Goal: Task Accomplishment & Management: Manage account settings

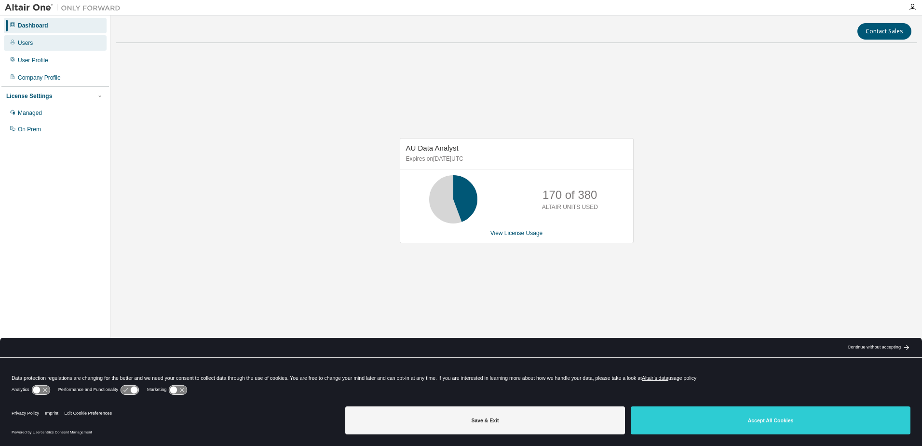
click at [25, 43] on div "Users" at bounding box center [25, 43] width 15 height 8
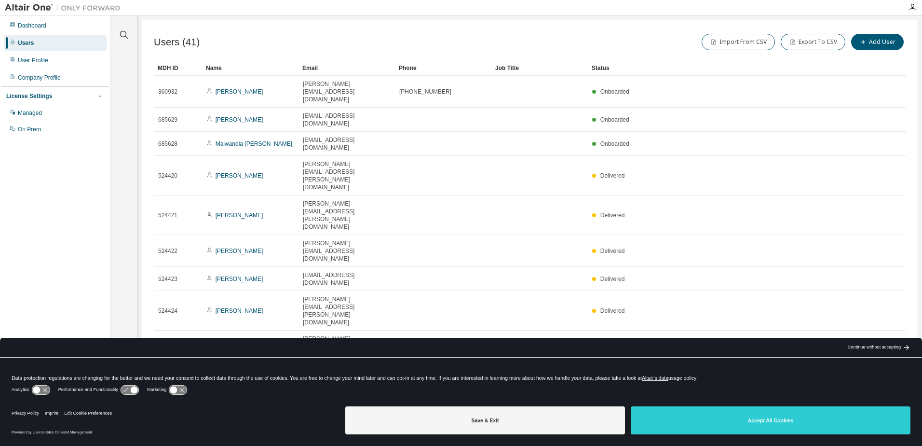
click at [311, 67] on div "Email" at bounding box center [346, 67] width 89 height 15
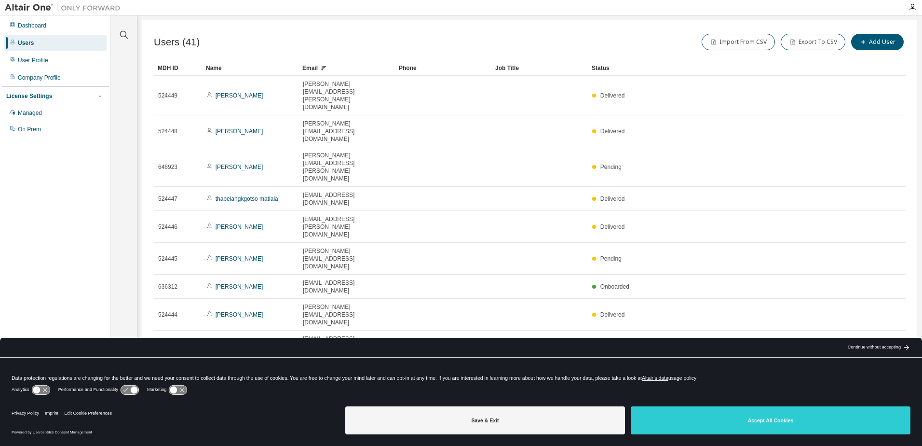
click at [779, 404] on icon "button" at bounding box center [778, 407] width 6 height 6
click at [782, 313] on div "100" at bounding box center [805, 312] width 77 height 12
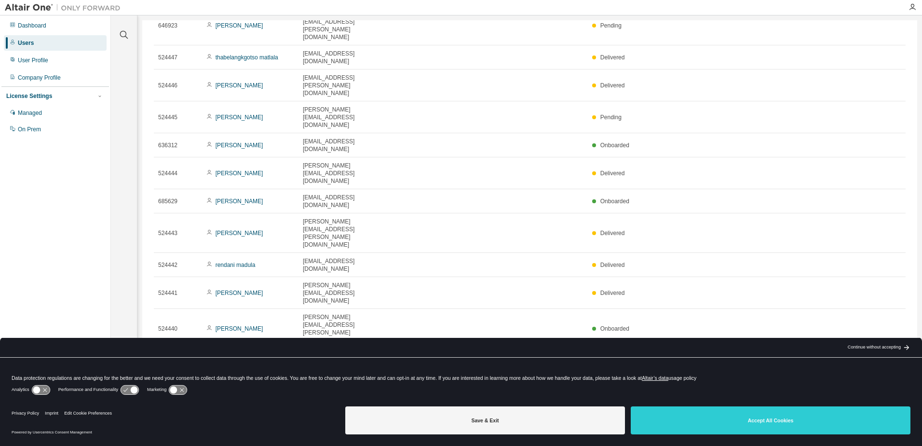
scroll to position [145, 0]
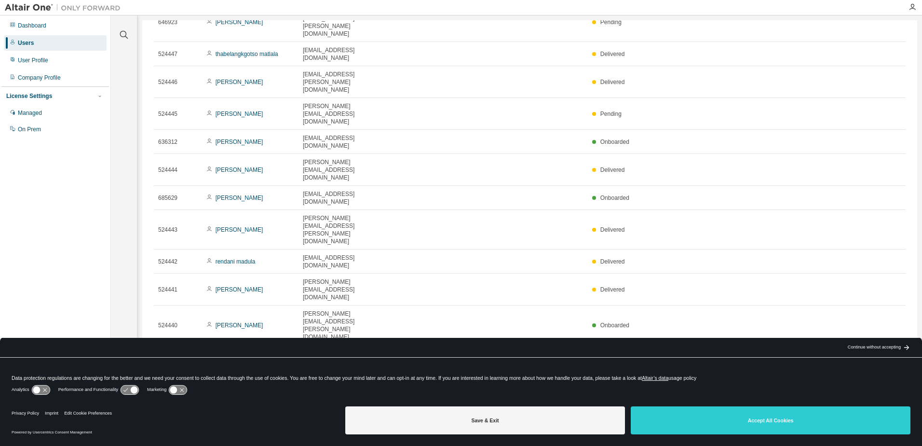
type button "100"
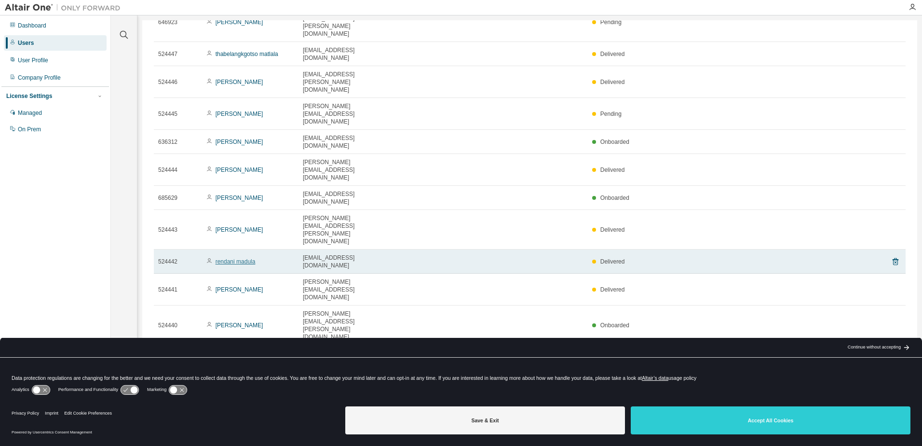
click at [236, 258] on link "rendani madula" at bounding box center [236, 261] width 40 height 7
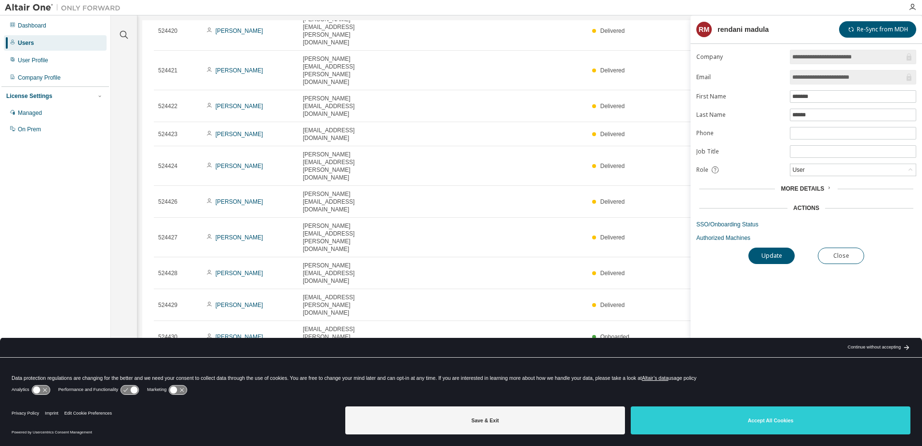
click at [816, 188] on span "More Details" at bounding box center [802, 188] width 43 height 7
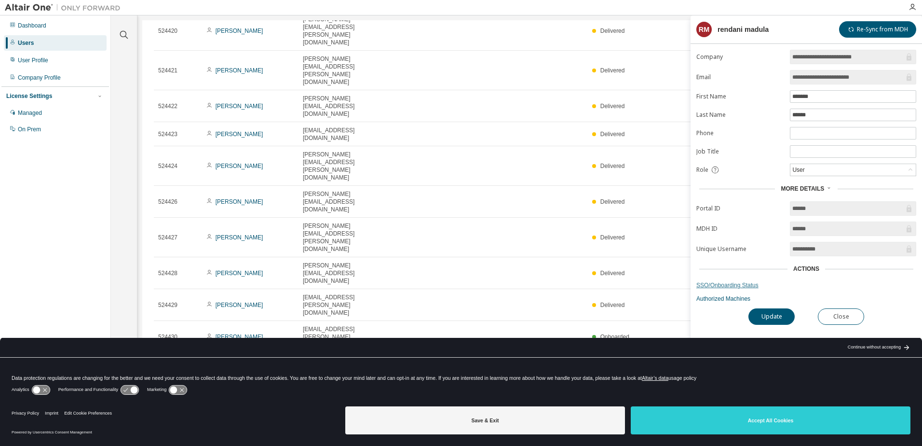
click at [742, 285] on link "SSO/Onboarding Status" at bounding box center [806, 285] width 220 height 8
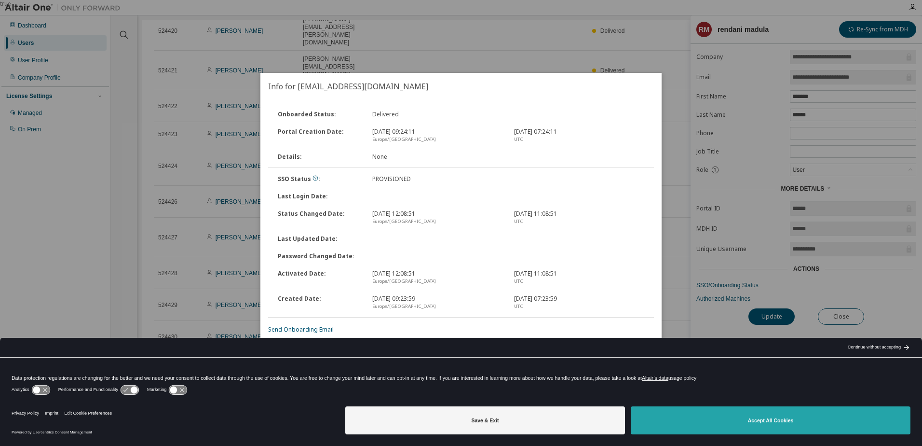
click at [769, 422] on button "Accept All Cookies" at bounding box center [771, 420] width 280 height 28
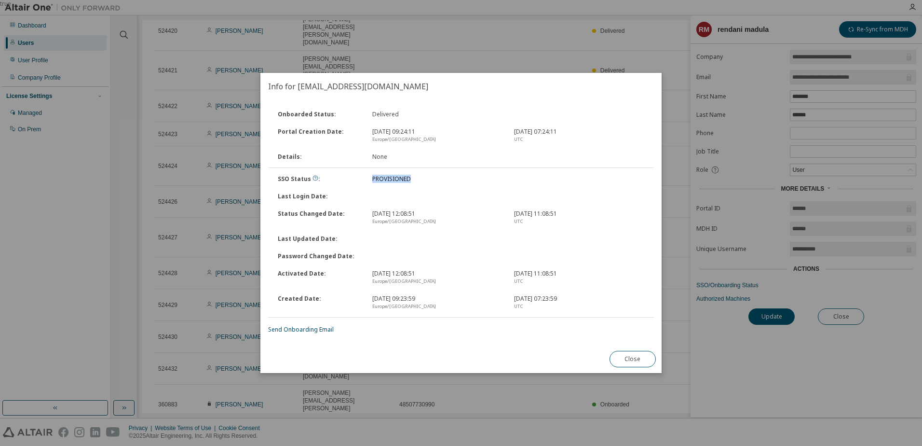
drag, startPoint x: 374, startPoint y: 177, endPoint x: 417, endPoint y: 177, distance: 42.9
click at [417, 177] on div "PROVISIONED" at bounding box center [438, 179] width 142 height 8
copy div "PROVISIONED"
click at [56, 210] on div "true" at bounding box center [461, 223] width 922 height 446
